Goal: Task Accomplishment & Management: Complete application form

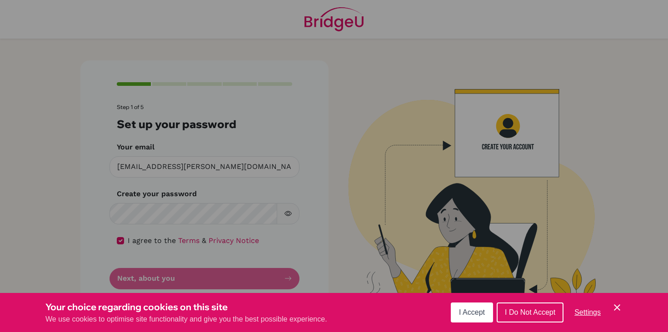
click at [474, 309] on span "I Accept" at bounding box center [472, 312] width 26 height 8
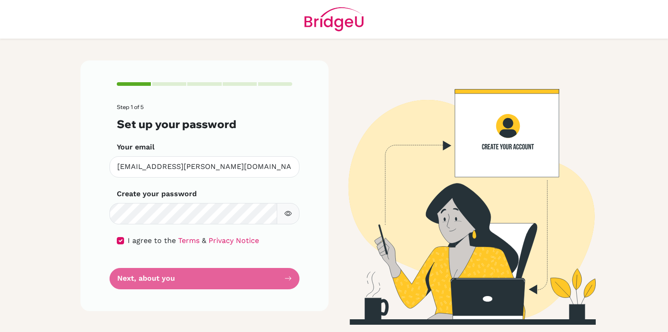
click at [259, 272] on form "Step 1 of 5 Set up your password Your email [PERSON_NAME][EMAIL_ADDRESS][PERSON…" at bounding box center [204, 196] width 175 height 185
click at [249, 262] on form "Step 1 of 5 Set up your password Your email [PERSON_NAME][EMAIL_ADDRESS][PERSON…" at bounding box center [204, 196] width 175 height 185
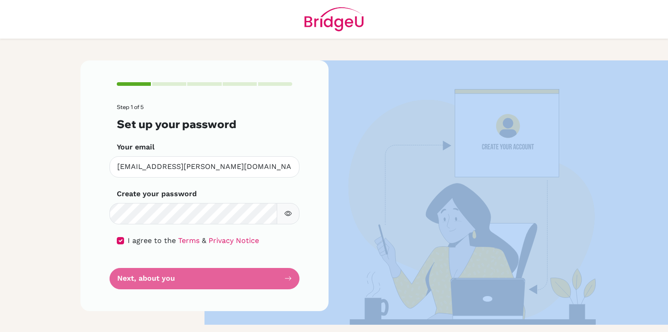
click at [249, 262] on form "Step 1 of 5 Set up your password Your email [PERSON_NAME][EMAIL_ADDRESS][PERSON…" at bounding box center [204, 196] width 175 height 185
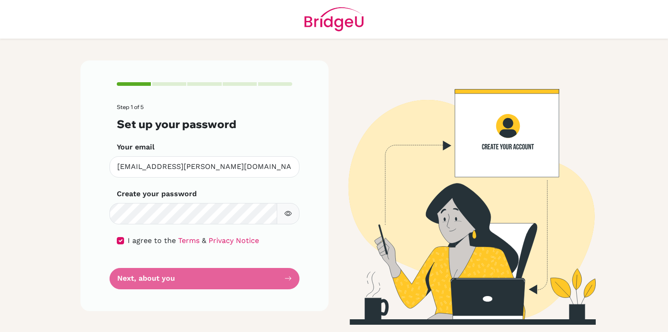
click at [255, 271] on form "Step 1 of 5 Set up your password Your email [PERSON_NAME][EMAIL_ADDRESS][PERSON…" at bounding box center [204, 196] width 175 height 185
click at [290, 218] on button "button" at bounding box center [288, 213] width 23 height 21
click at [256, 257] on form "Step 1 of 5 Set up your password Your email [PERSON_NAME][EMAIL_ADDRESS][PERSON…" at bounding box center [204, 196] width 175 height 185
click at [256, 271] on form "Step 1 of 5 Set up your password Your email [PERSON_NAME][EMAIL_ADDRESS][PERSON…" at bounding box center [204, 196] width 175 height 185
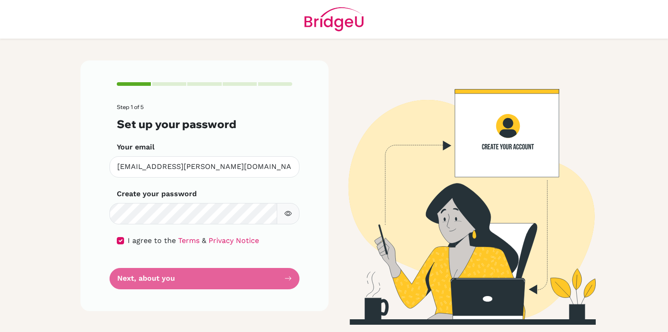
click at [254, 274] on form "Step 1 of 5 Set up your password Your email [PERSON_NAME][EMAIL_ADDRESS][PERSON…" at bounding box center [204, 196] width 175 height 185
click at [207, 272] on form "Step 1 of 5 Set up your password Your email [PERSON_NAME][EMAIL_ADDRESS][PERSON…" at bounding box center [204, 196] width 175 height 185
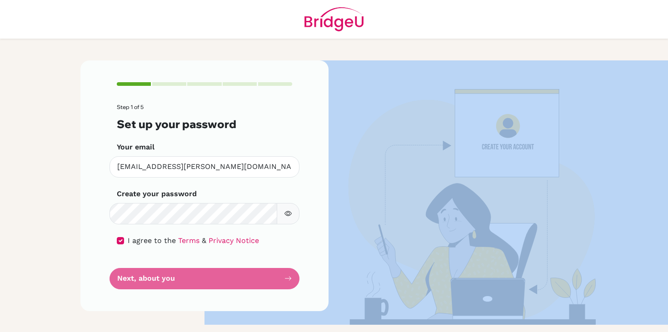
click at [207, 272] on form "Step 1 of 5 Set up your password Your email [PERSON_NAME][EMAIL_ADDRESS][PERSON…" at bounding box center [204, 196] width 175 height 185
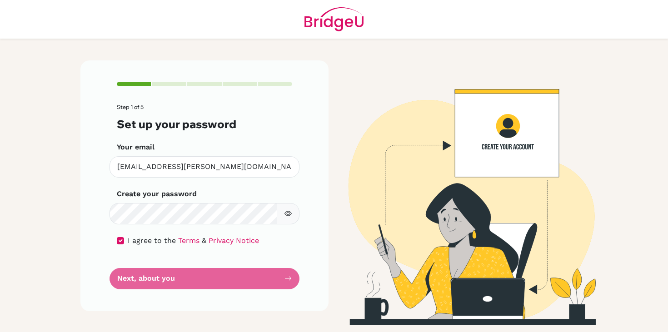
click at [208, 273] on form "Step 1 of 5 Set up your password Your email [PERSON_NAME][EMAIL_ADDRESS][PERSON…" at bounding box center [204, 196] width 175 height 185
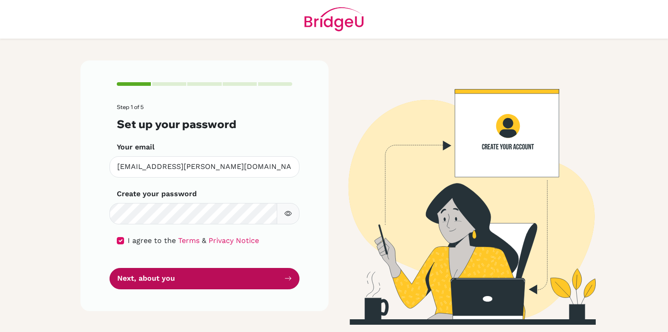
click at [263, 279] on button "Next, about you" at bounding box center [204, 278] width 190 height 21
